Goal: Find specific page/section: Find specific page/section

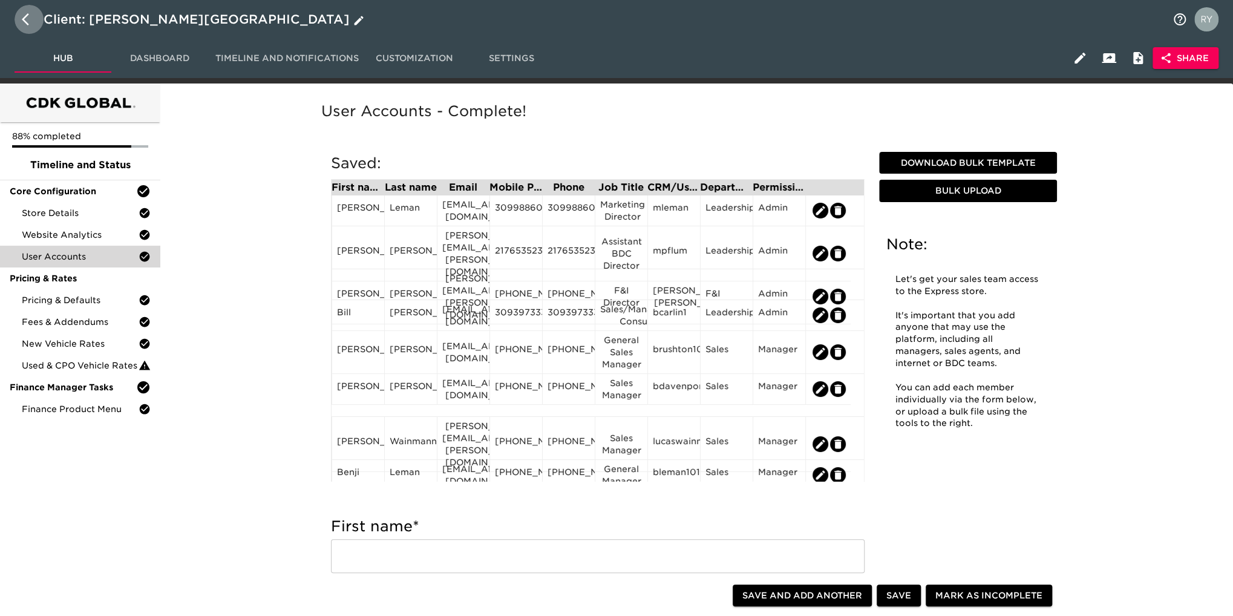
click at [24, 20] on icon "button" at bounding box center [25, 19] width 7 height 12
select select "10"
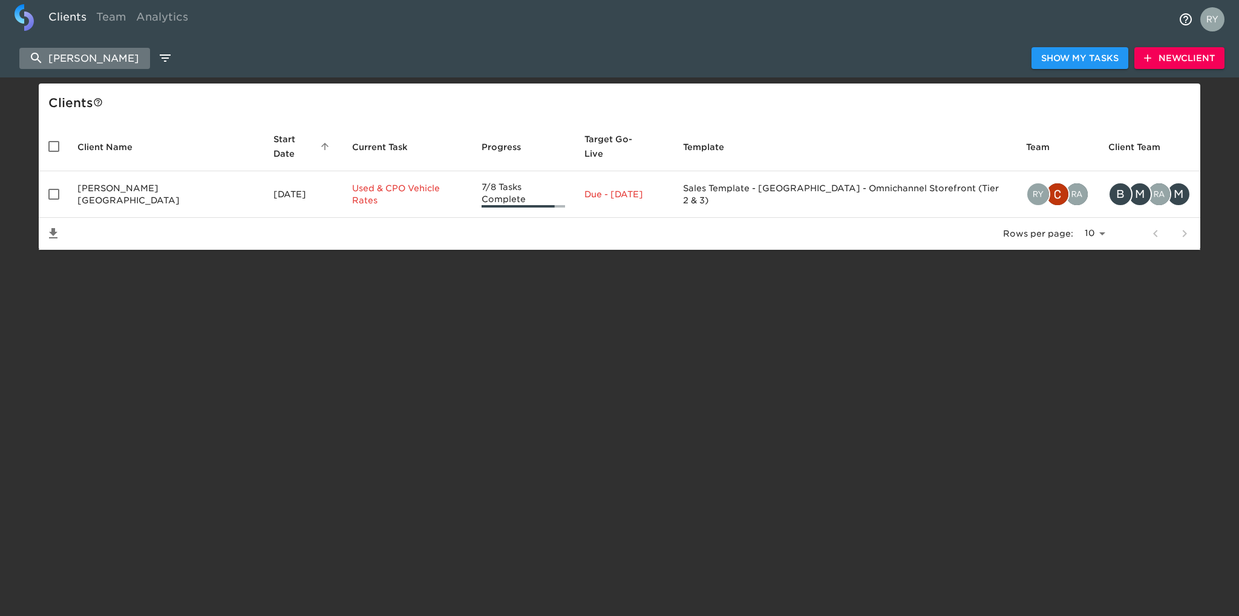
click at [109, 59] on input "[PERSON_NAME]" at bounding box center [84, 58] width 131 height 21
type input "l"
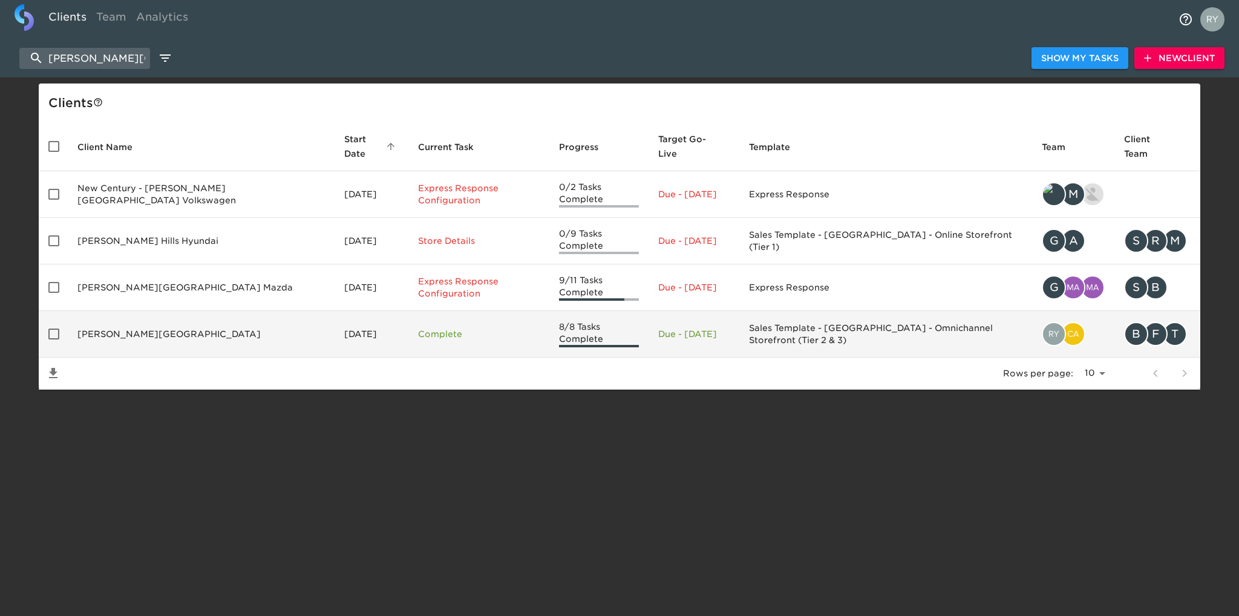
type input "[PERSON_NAME][GEOGRAPHIC_DATA]"
click at [145, 311] on td "[PERSON_NAME][GEOGRAPHIC_DATA]" at bounding box center [201, 334] width 267 height 47
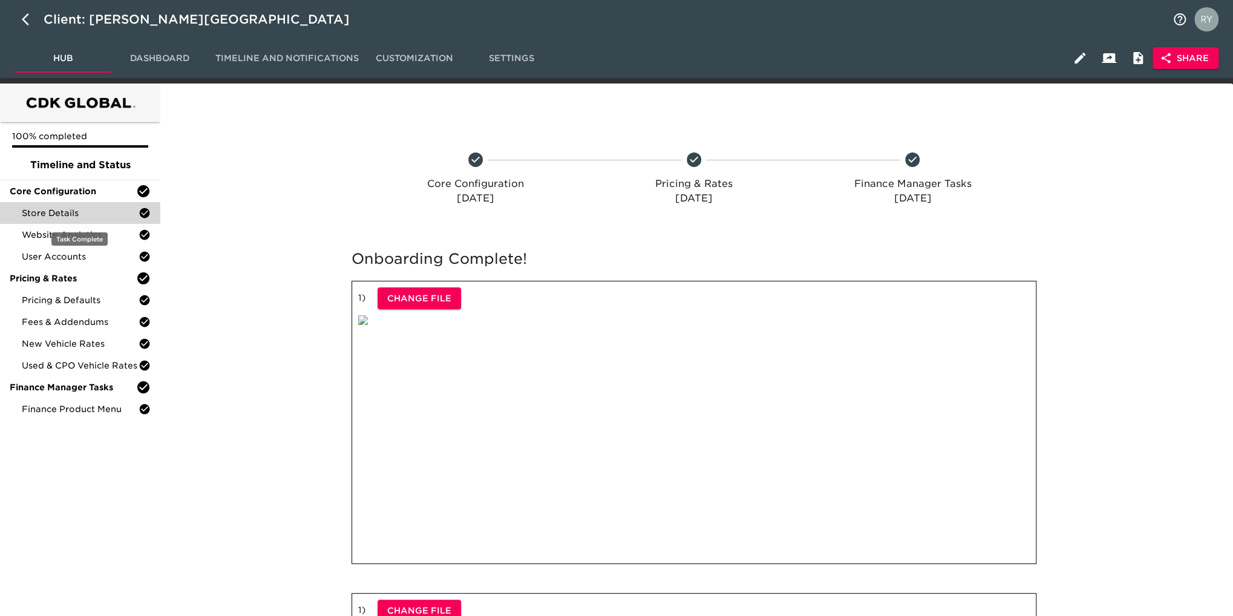
click at [83, 206] on div "Store Details" at bounding box center [80, 213] width 160 height 22
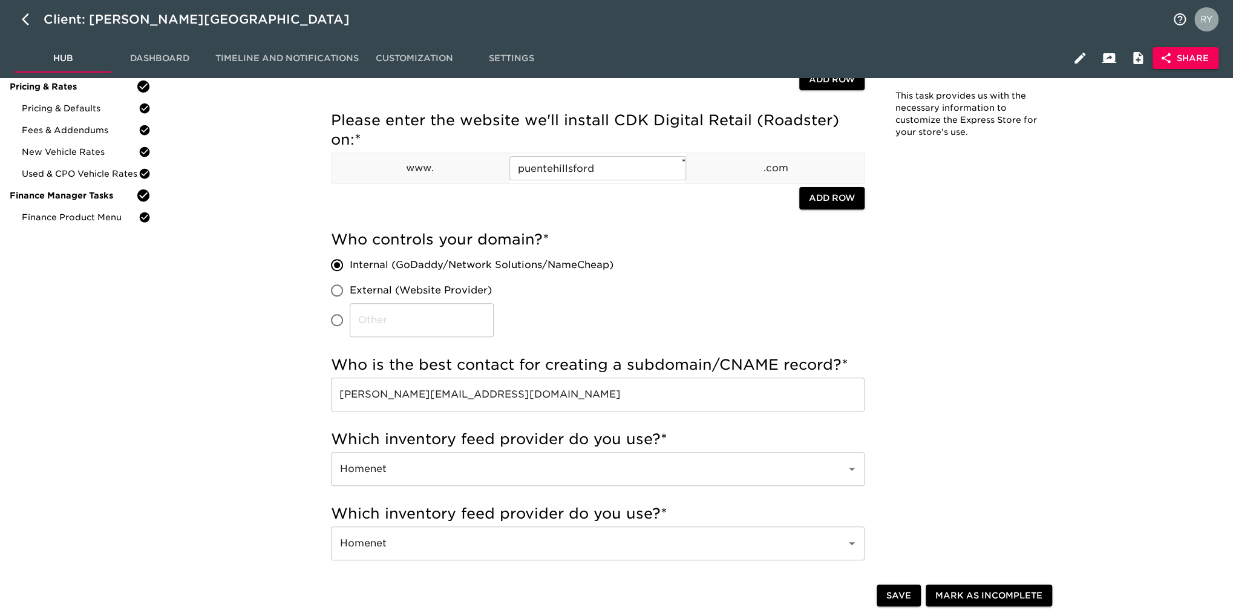
scroll to position [121, 0]
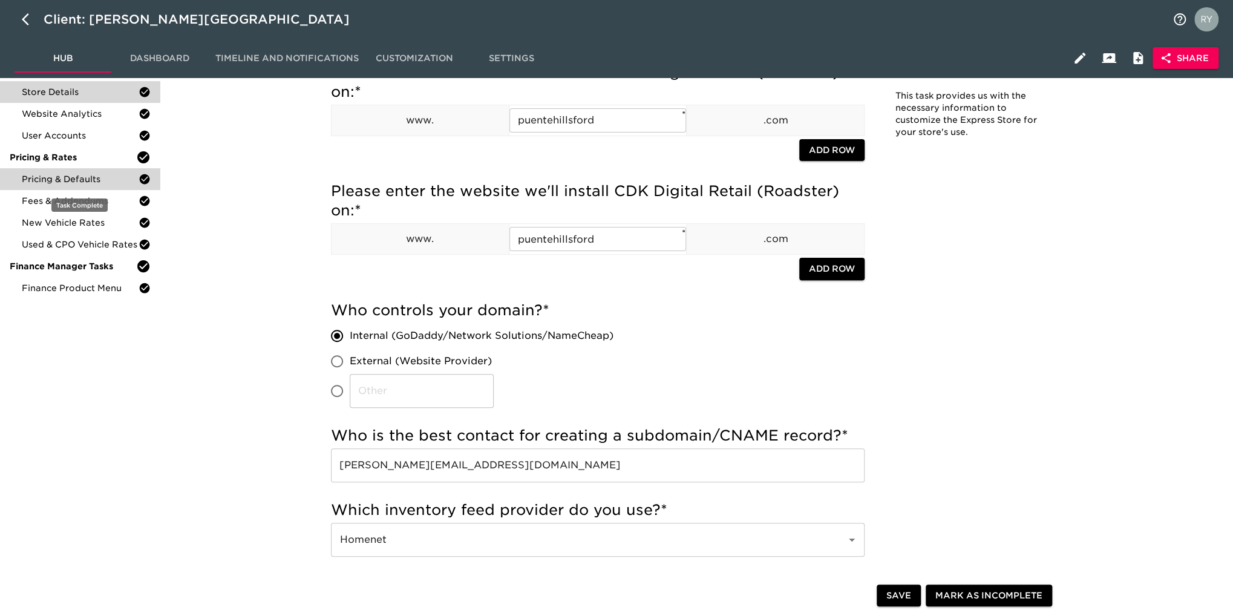
click at [61, 180] on span "Pricing & Defaults" at bounding box center [80, 179] width 117 height 12
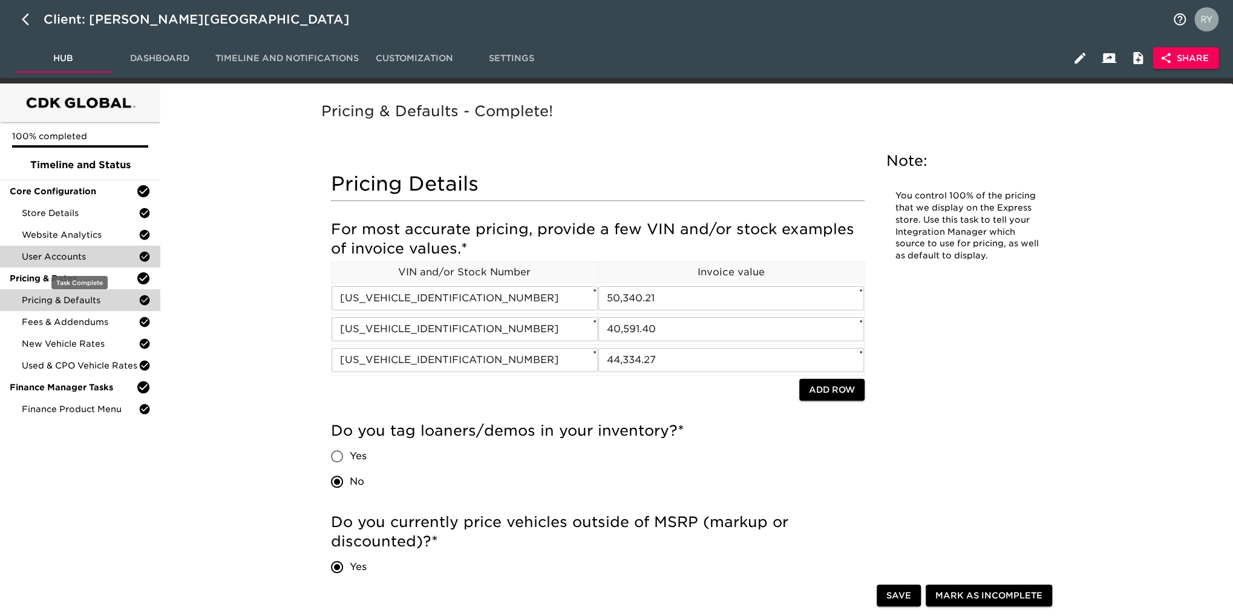
click at [48, 260] on span "User Accounts" at bounding box center [80, 257] width 117 height 12
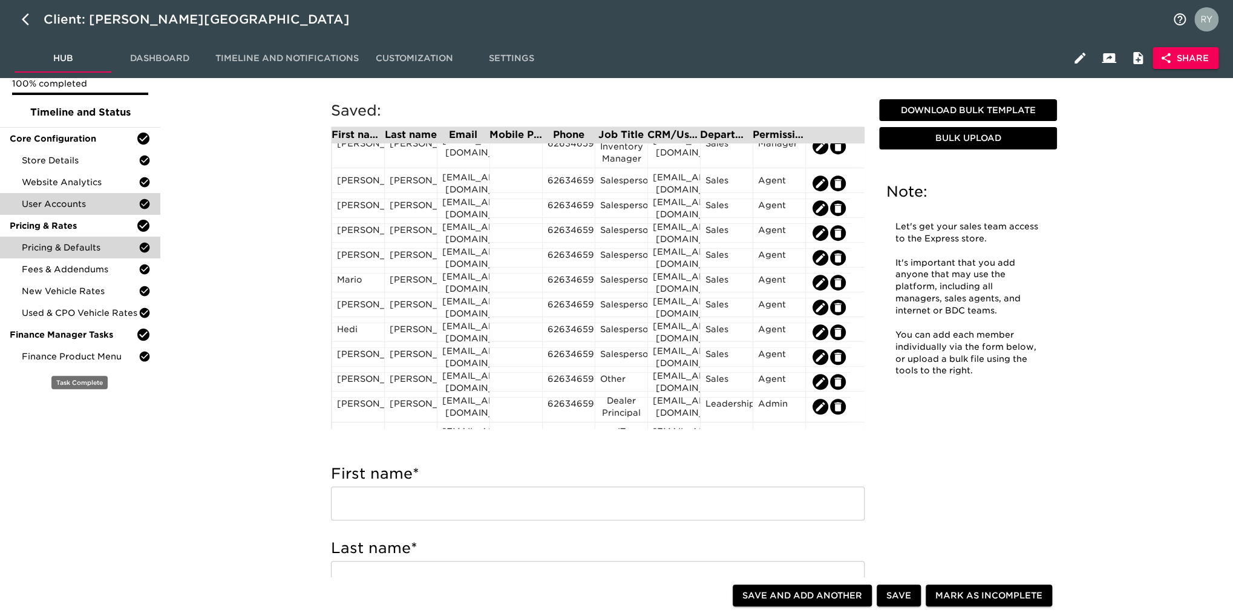
scroll to position [121, 0]
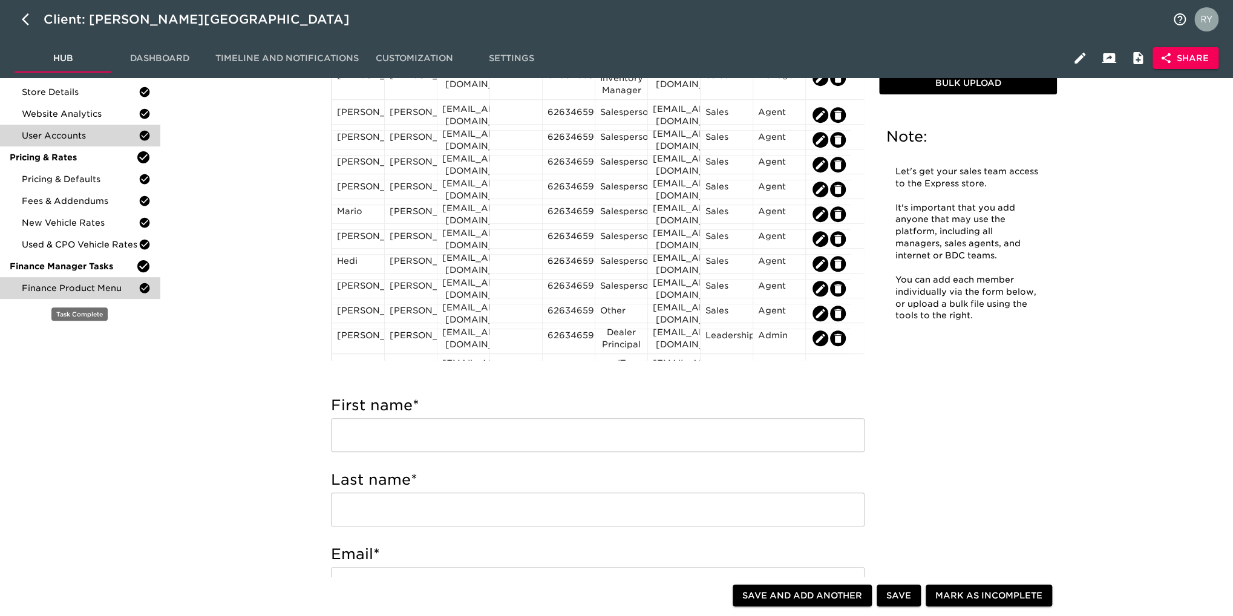
click at [51, 289] on span "Finance Product Menu" at bounding box center [80, 288] width 117 height 12
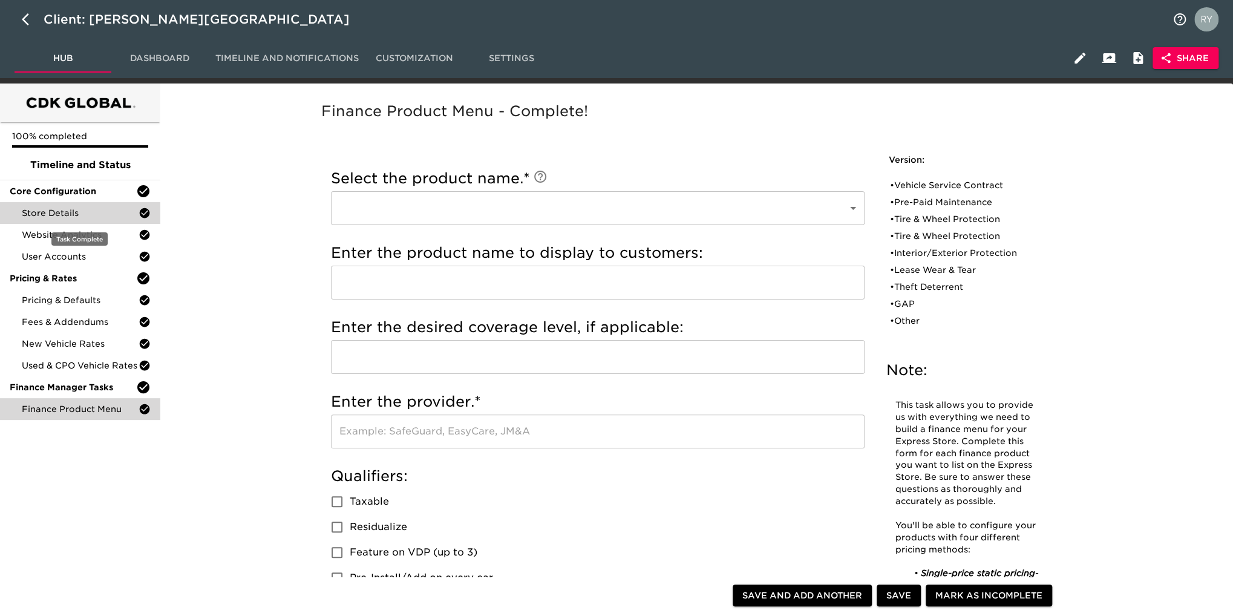
click at [60, 210] on span "Store Details" at bounding box center [80, 213] width 117 height 12
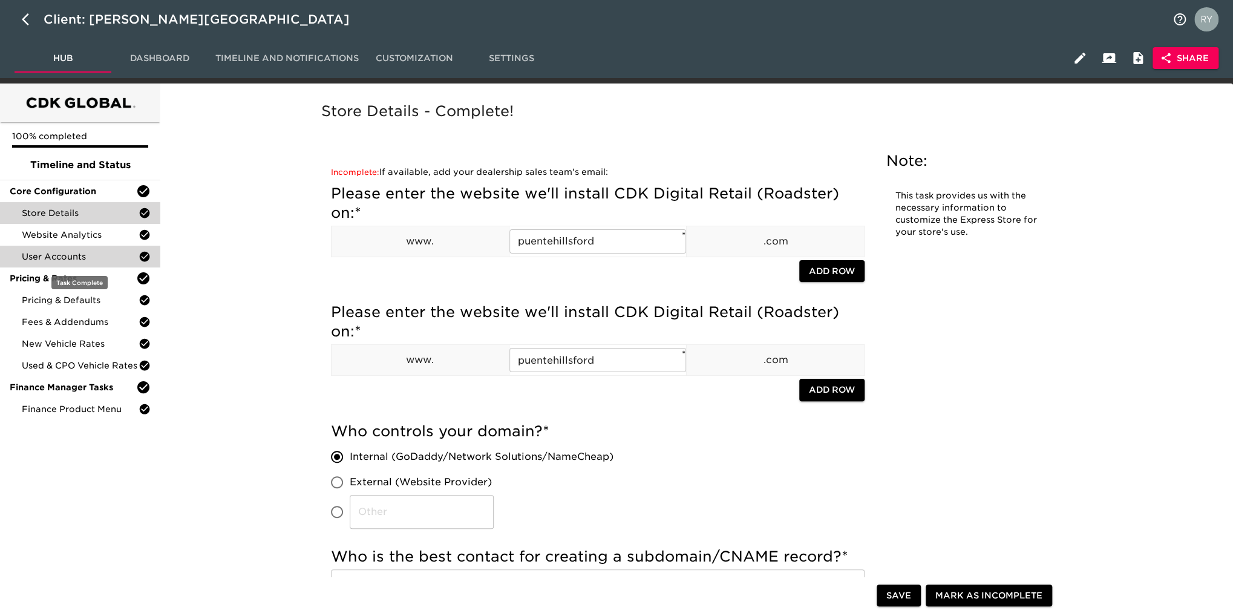
click at [55, 258] on span "User Accounts" at bounding box center [80, 257] width 117 height 12
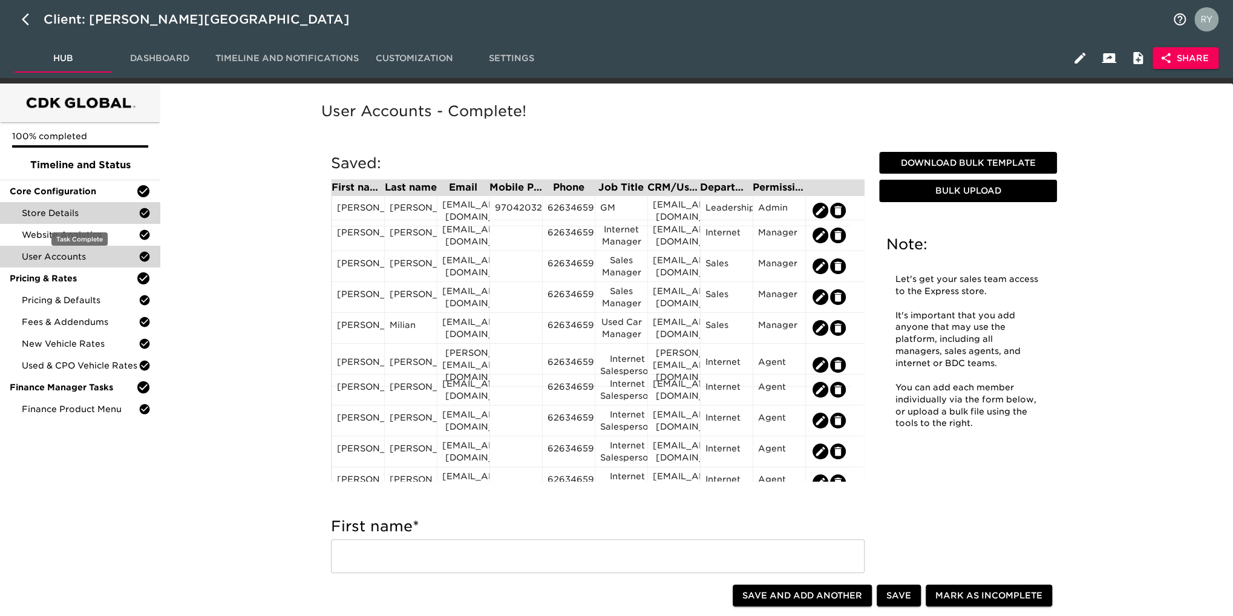
click at [84, 212] on span "Store Details" at bounding box center [80, 213] width 117 height 12
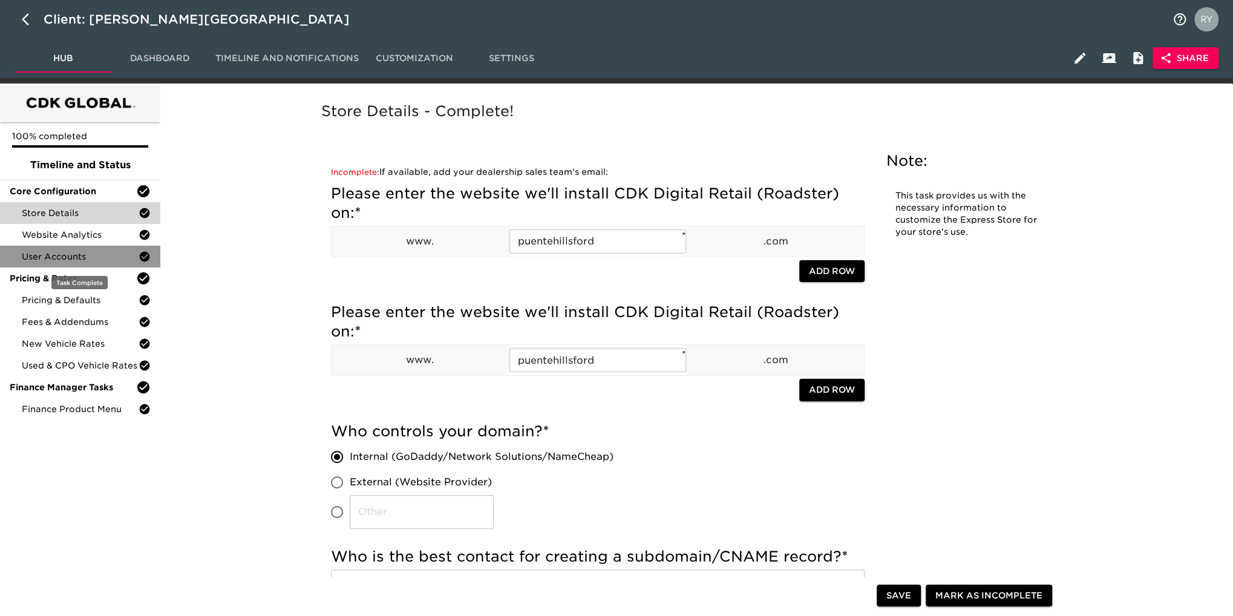
click at [45, 257] on span "User Accounts" at bounding box center [80, 257] width 117 height 12
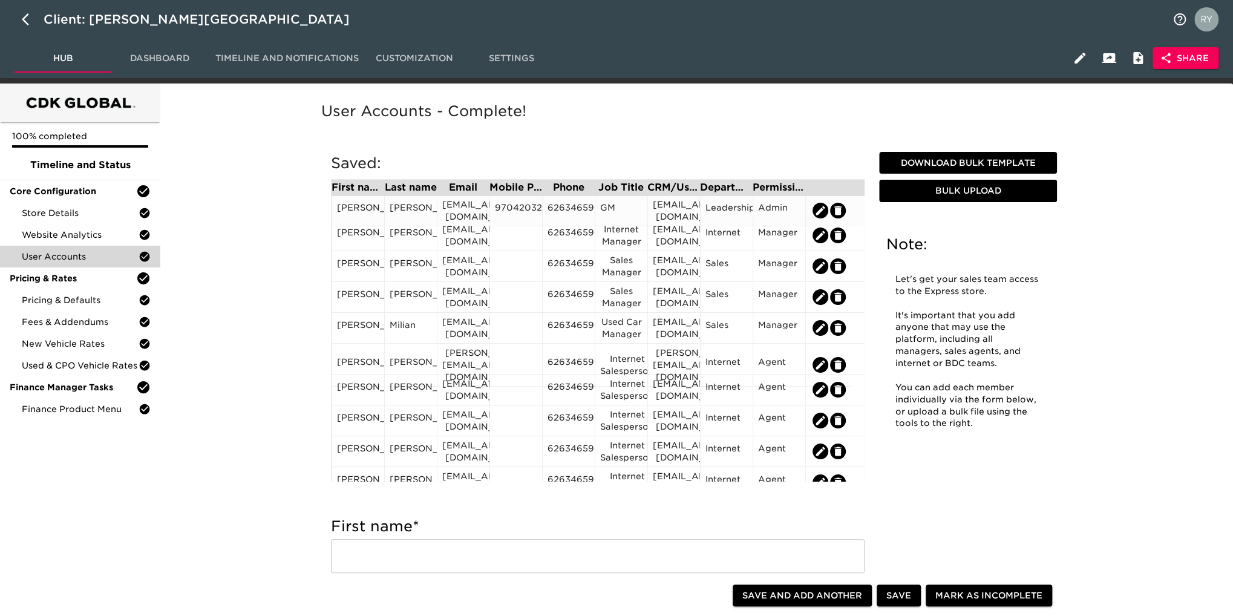
click at [523, 211] on div "9704203256" at bounding box center [516, 211] width 42 height 18
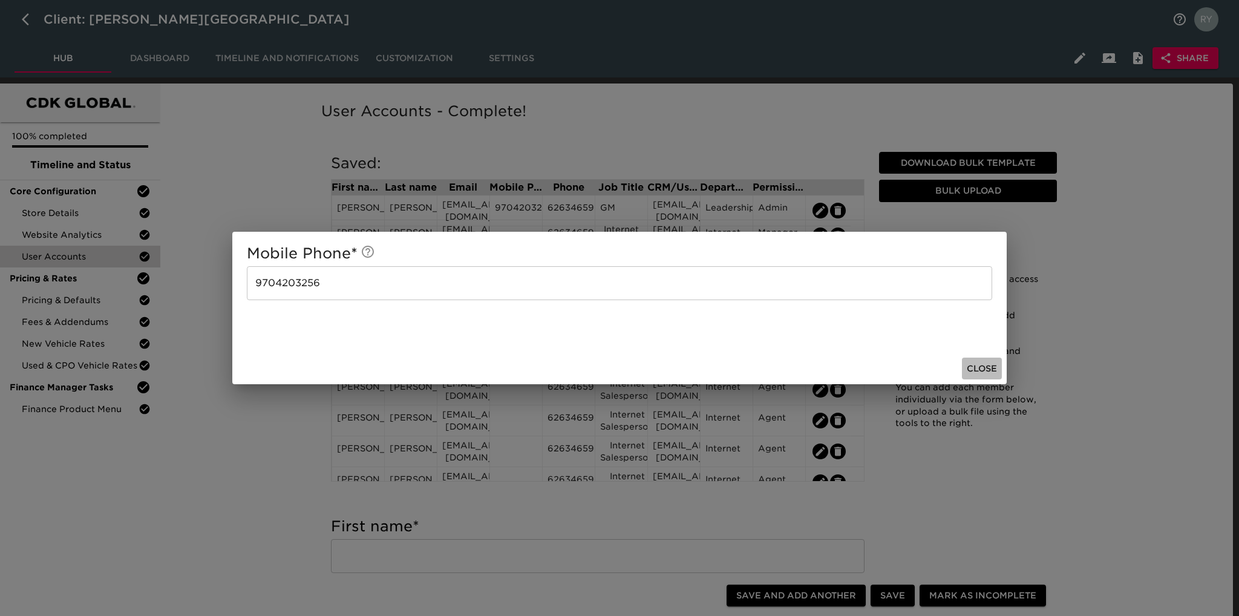
click at [994, 368] on span "Close" at bounding box center [982, 368] width 30 height 15
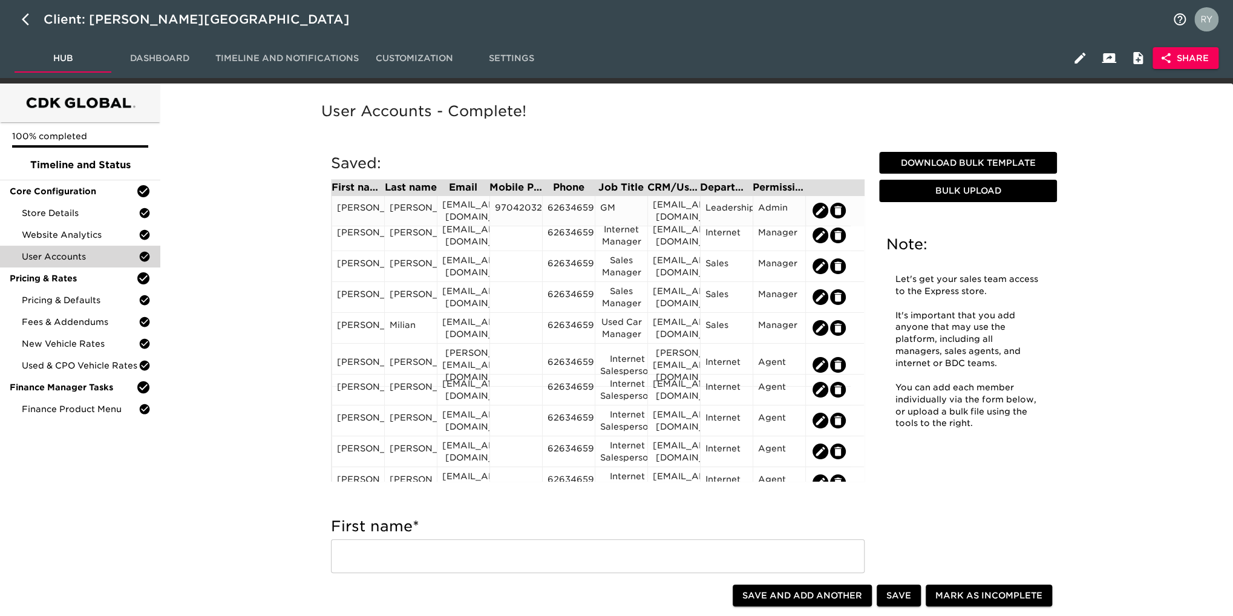
click at [579, 212] on div "6263465900" at bounding box center [569, 211] width 42 height 18
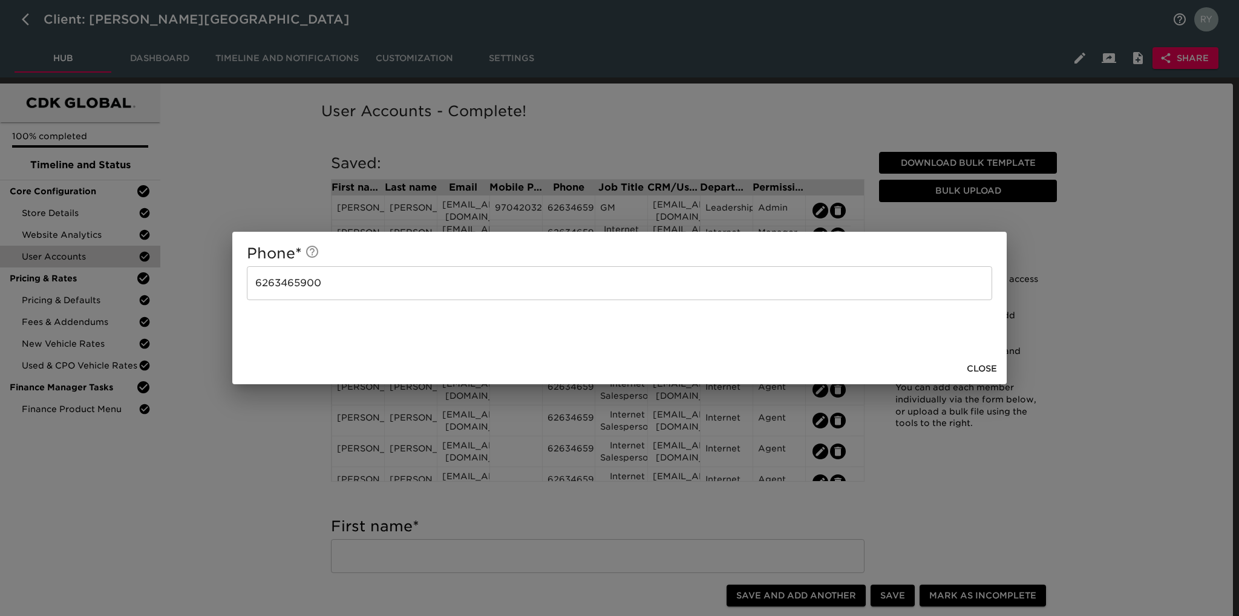
click at [993, 366] on span "Close" at bounding box center [982, 368] width 30 height 15
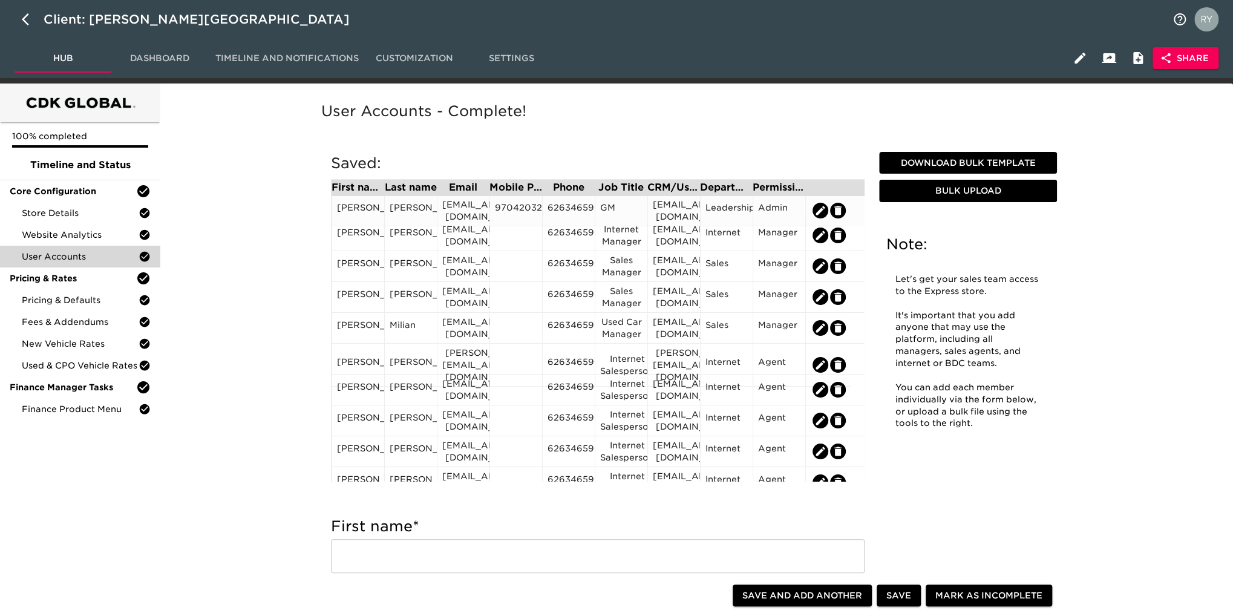
click at [574, 205] on div "6263465900" at bounding box center [569, 211] width 42 height 18
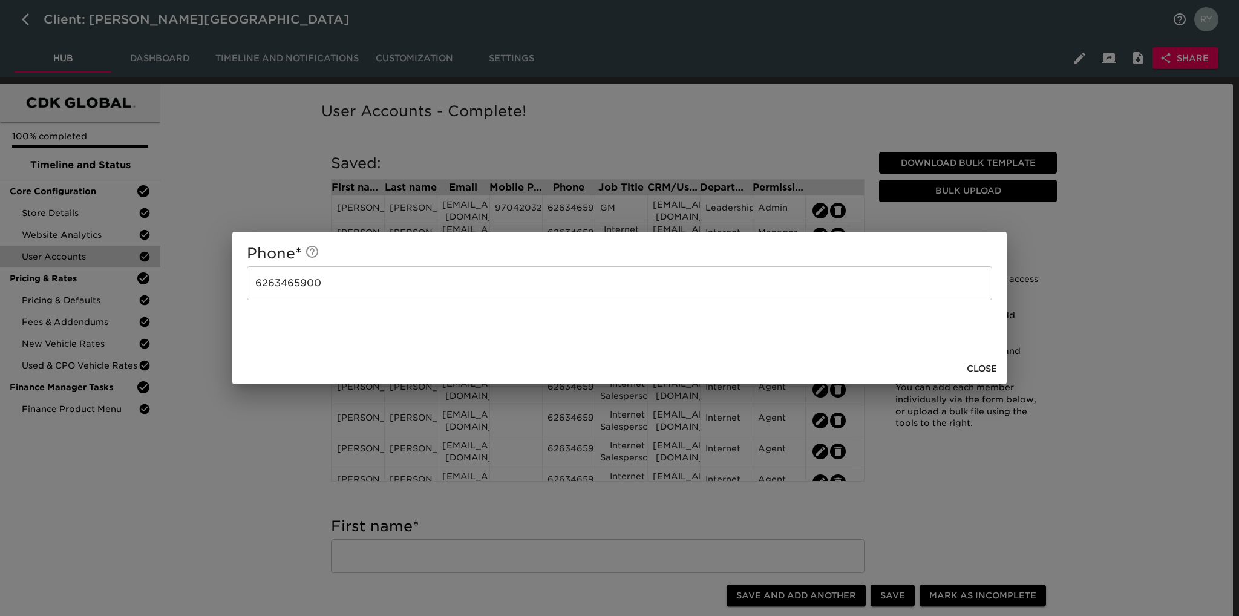
click at [991, 369] on span "Close" at bounding box center [982, 368] width 30 height 15
